Goal: Find specific page/section: Find specific page/section

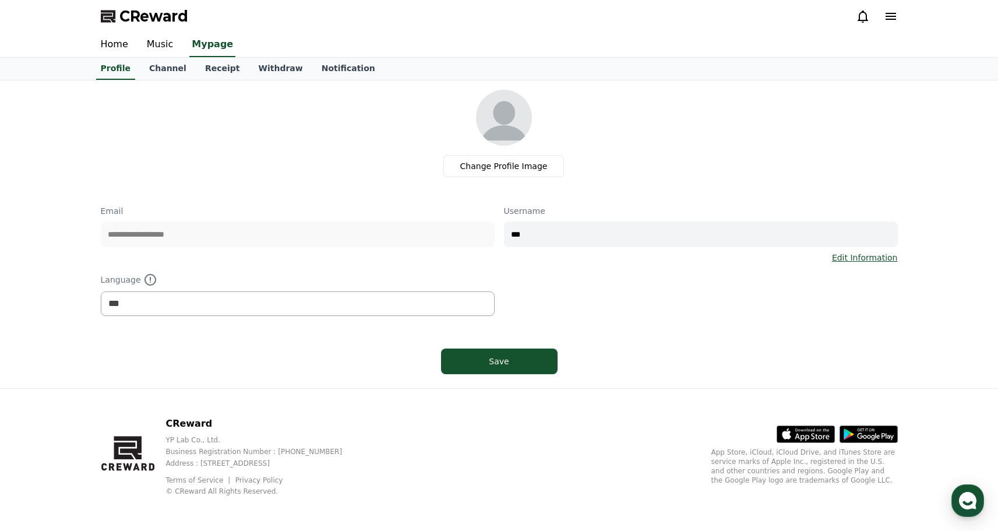
select select "**********"
click at [153, 46] on link "Music" at bounding box center [159, 45] width 45 height 24
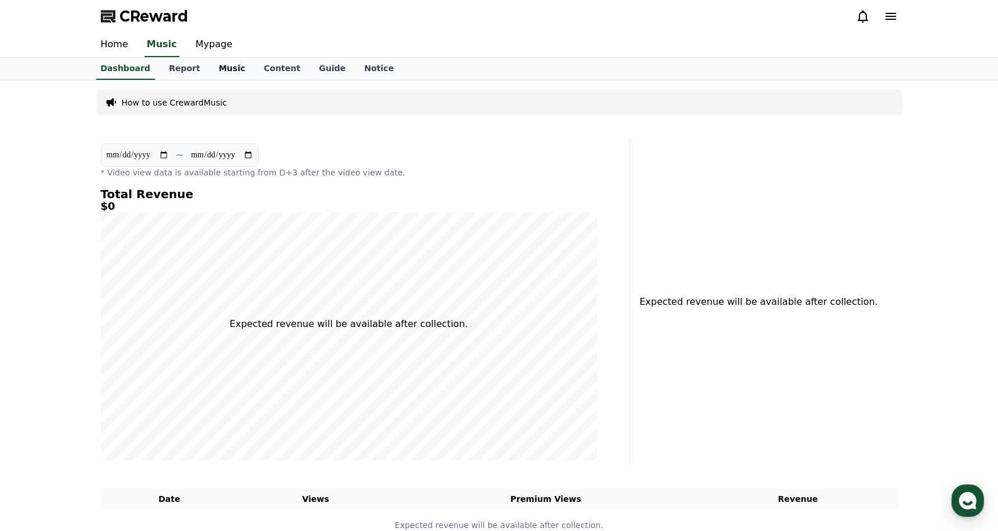
click at [228, 68] on link "Music" at bounding box center [231, 69] width 45 height 22
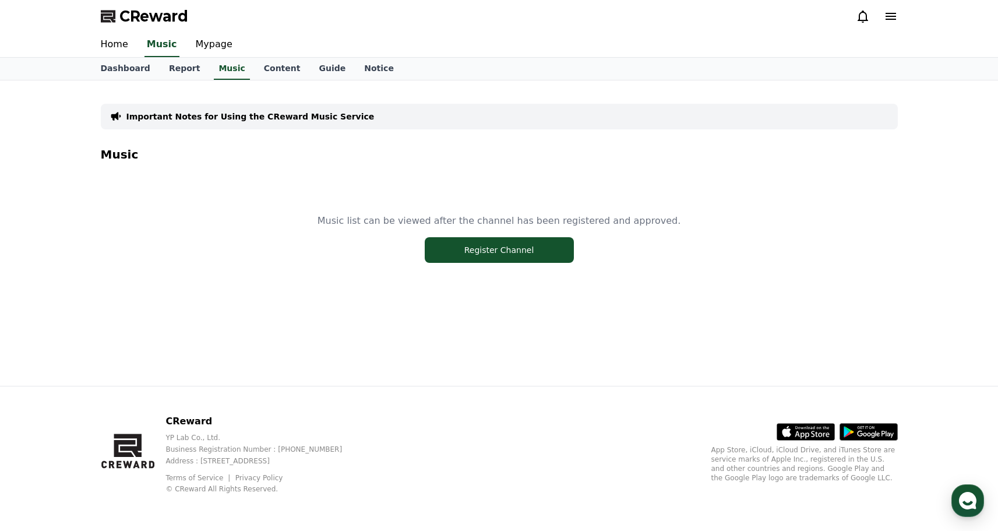
click at [461, 231] on div "Music list can be viewed after the channel has been registered and approved. Re…" at bounding box center [499, 238] width 797 height 146
click at [461, 243] on button "Register Channel" at bounding box center [499, 250] width 149 height 26
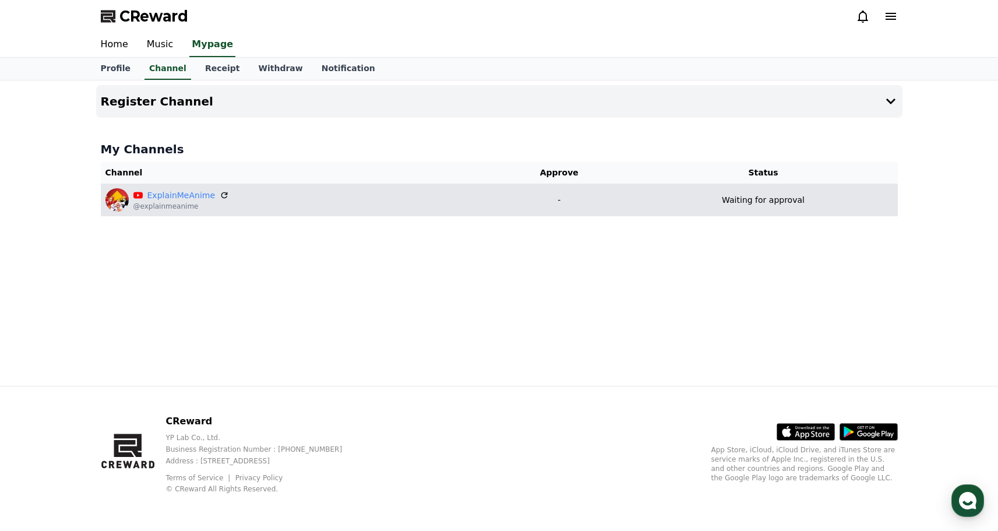
click at [485, 196] on div "ExplainMeAnime @explainmeanime" at bounding box center [294, 199] width 379 height 23
click at [171, 208] on p "@explainmeanime" at bounding box center [181, 206] width 96 height 9
click at [108, 203] on img at bounding box center [116, 199] width 23 height 23
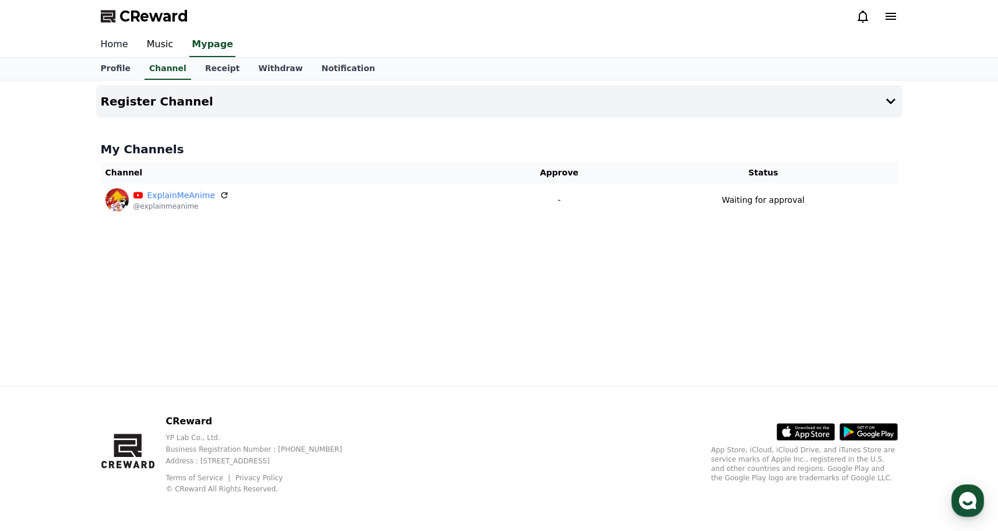
click at [104, 37] on link "Home" at bounding box center [114, 45] width 46 height 24
